Goal: Task Accomplishment & Management: Use online tool/utility

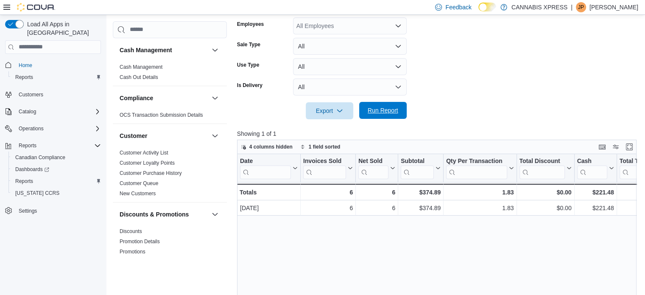
click at [381, 106] on span "Run Report" at bounding box center [383, 110] width 31 height 8
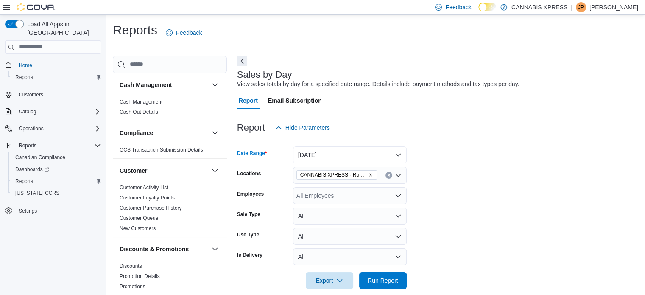
click at [313, 157] on button "Today" at bounding box center [350, 154] width 114 height 17
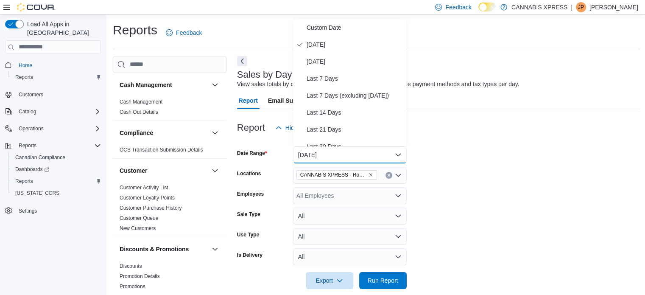
click at [448, 148] on form "Date Range Today Locations CANNABIS XPRESS - Rogersville - (Rue Principale) Emp…" at bounding box center [439, 212] width 404 height 153
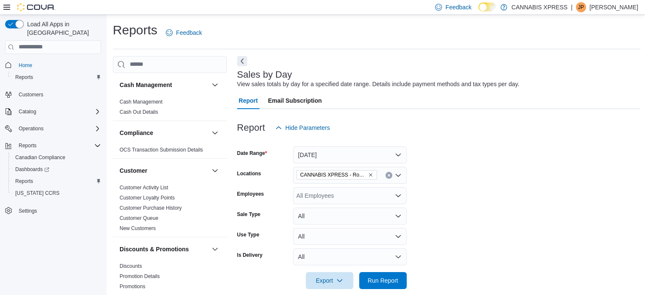
click at [596, 8] on p "Jean-Pierre Babin" at bounding box center [614, 7] width 49 height 10
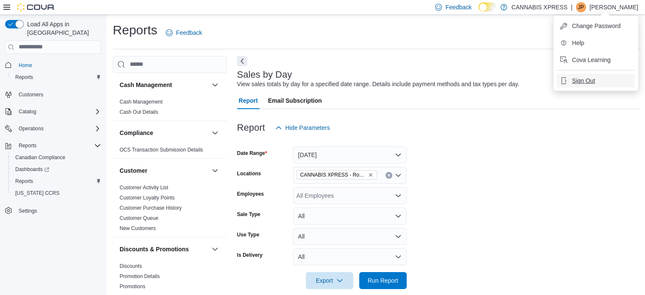
click at [595, 81] on span "Sign Out" at bounding box center [583, 80] width 23 height 8
